Goal: Information Seeking & Learning: Learn about a topic

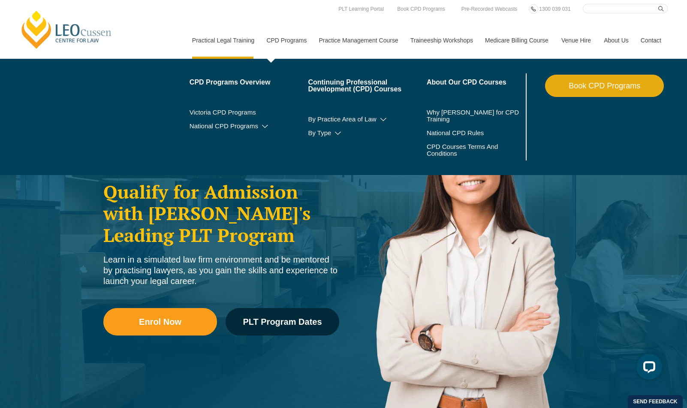
click at [283, 45] on link "CPD Programs" at bounding box center [286, 40] width 52 height 37
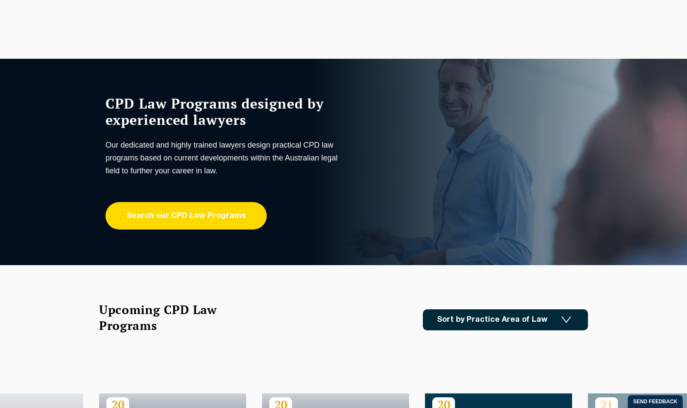
click at [167, 219] on link "Search our CPD Law Programs" at bounding box center [185, 215] width 161 height 27
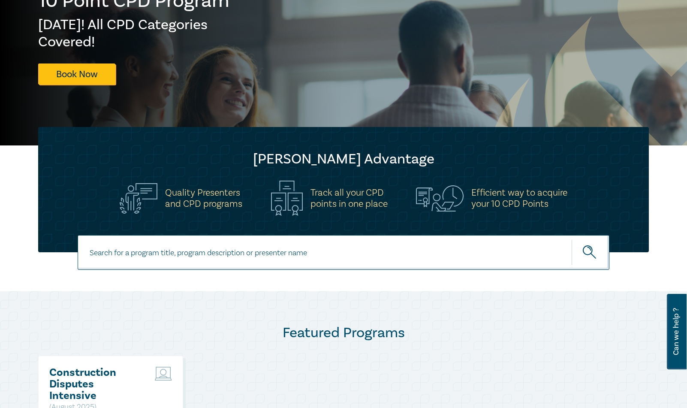
scroll to position [129, 0]
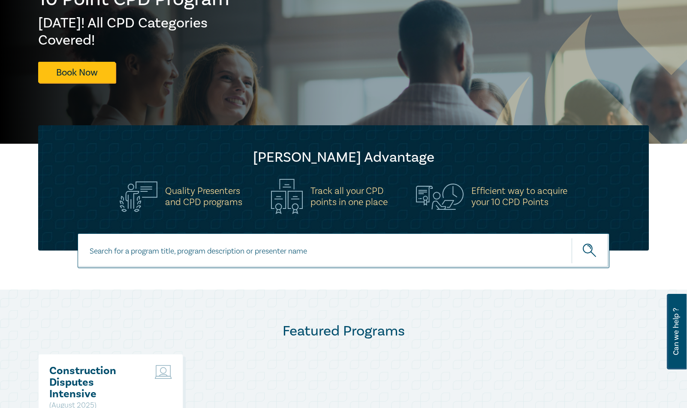
click at [126, 250] on input at bounding box center [344, 250] width 532 height 35
type input "ai"
click at [572, 238] on button "submit" at bounding box center [591, 251] width 38 height 26
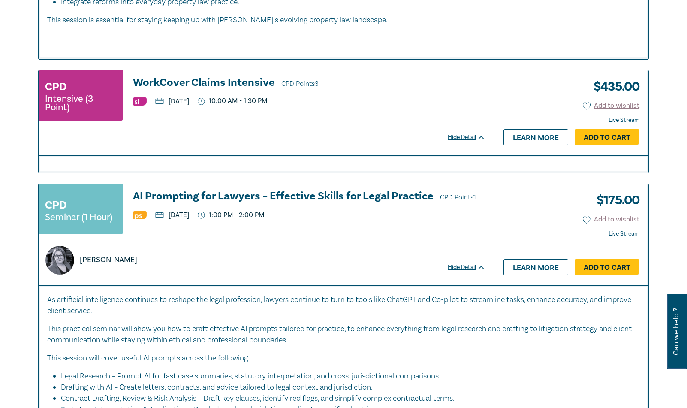
scroll to position [1758, 0]
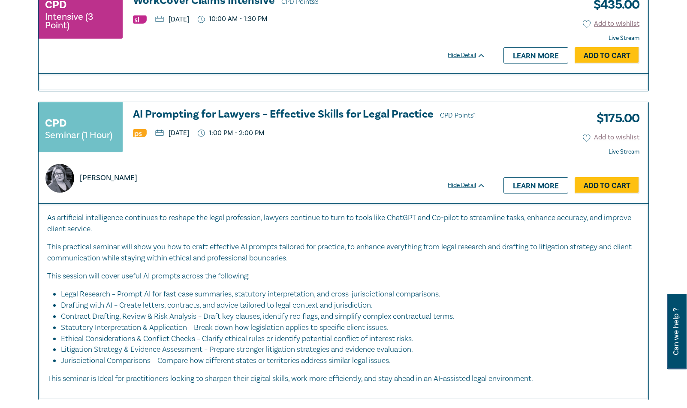
click at [172, 115] on h3 "AI Prompting for Lawyers – Effective Skills for Legal Practice CPD Points 1" at bounding box center [309, 114] width 353 height 13
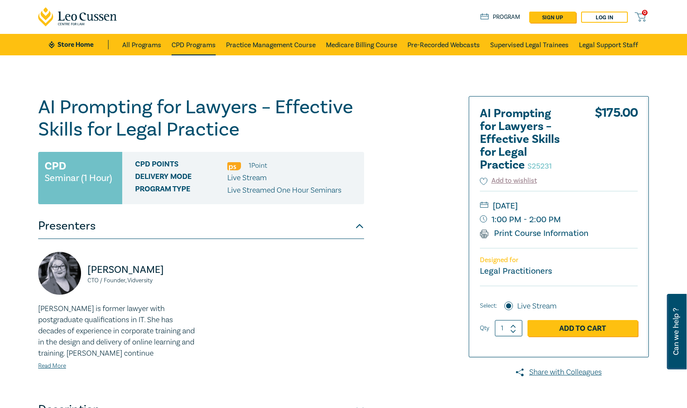
click at [188, 45] on link "CPD Programs" at bounding box center [194, 44] width 44 height 21
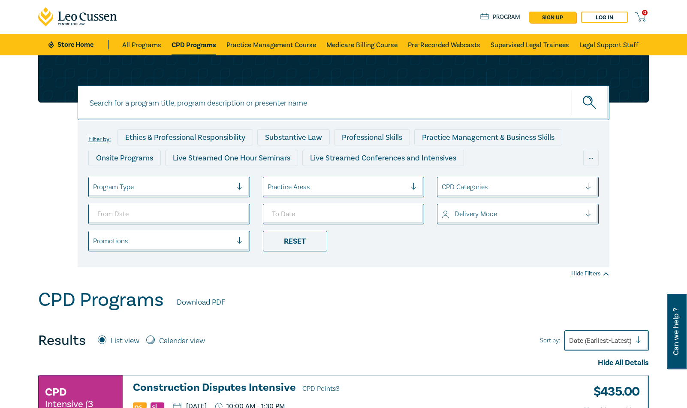
click at [153, 105] on input at bounding box center [344, 102] width 532 height 35
click at [572, 90] on button "submit" at bounding box center [591, 103] width 38 height 26
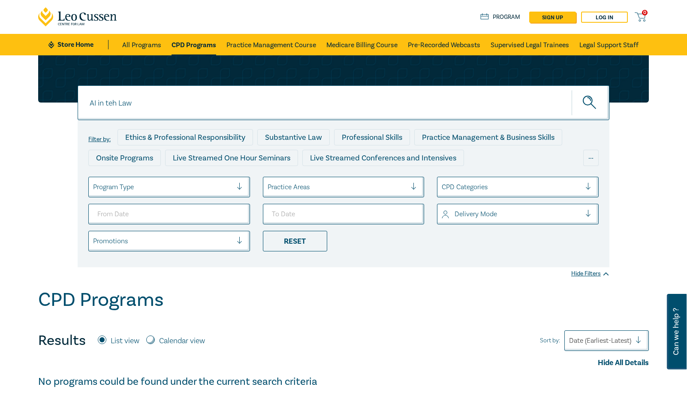
click at [121, 106] on input "AI in teh Law" at bounding box center [344, 102] width 532 height 35
type input "AI in the Law"
click at [572, 90] on button "submit" at bounding box center [591, 103] width 38 height 26
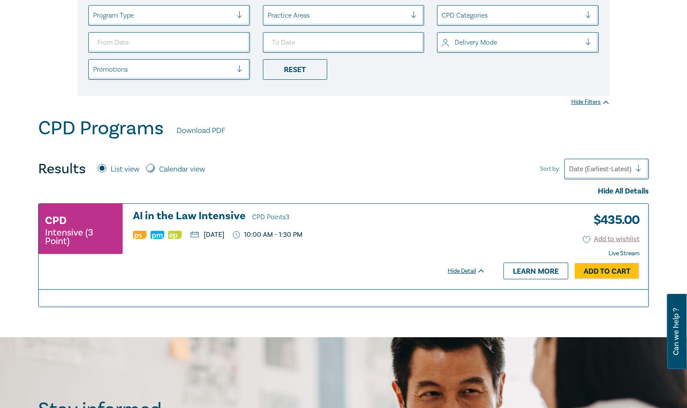
click at [174, 215] on h3 "AI in the Law Intensive CPD Points 3" at bounding box center [309, 216] width 353 height 13
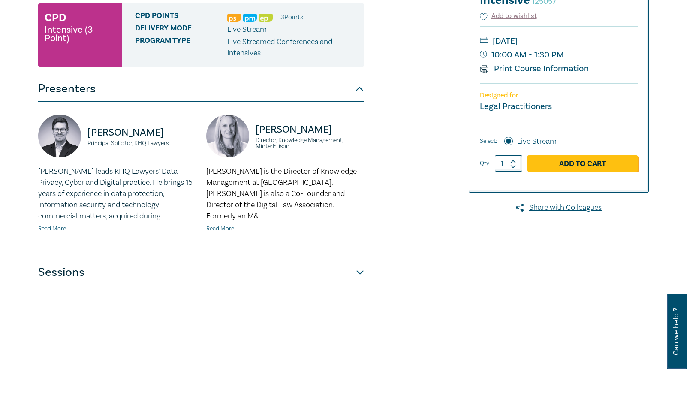
scroll to position [172, 0]
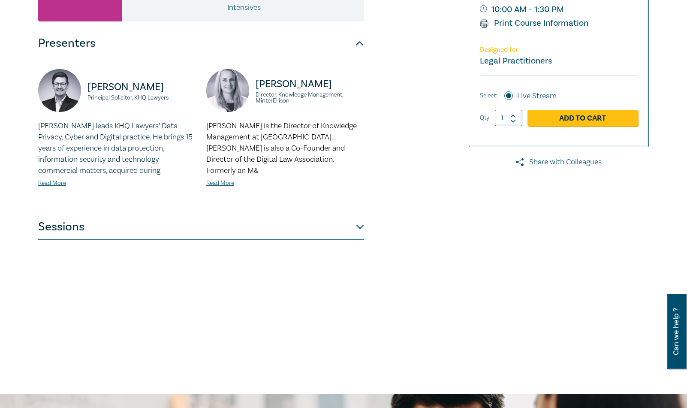
click at [135, 229] on button "Sessions" at bounding box center [201, 227] width 326 height 26
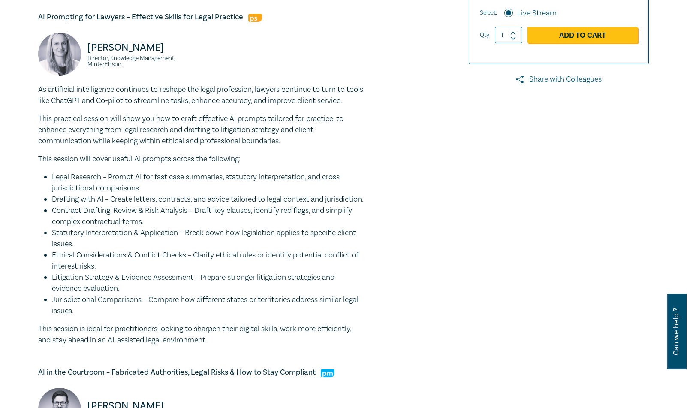
scroll to position [257, 0]
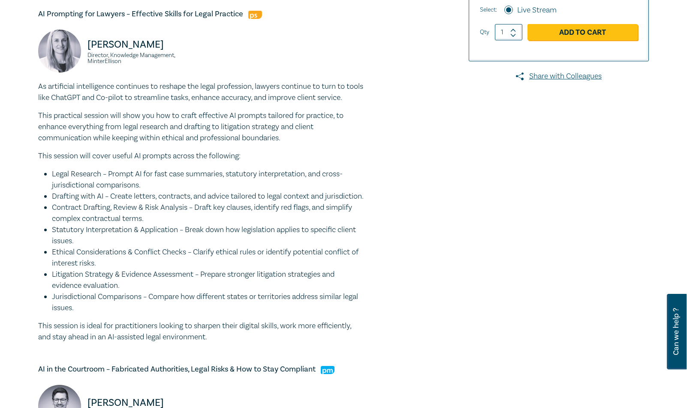
click at [270, 87] on p "As artificial intelligence continues to reshape the legal profession, lawyers c…" at bounding box center [201, 92] width 326 height 22
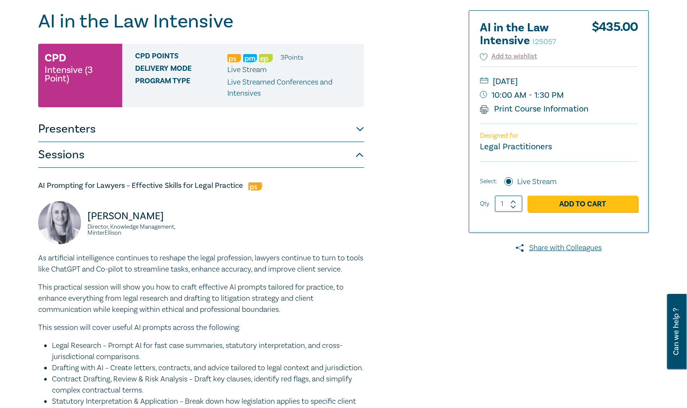
scroll to position [0, 0]
